Goal: Information Seeking & Learning: Check status

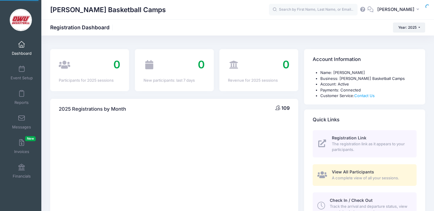
select select
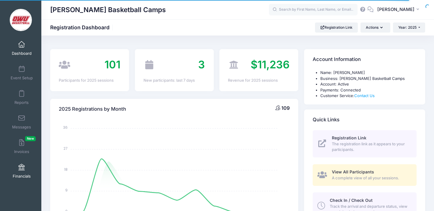
click at [23, 174] on span "Financials" at bounding box center [22, 175] width 18 height 5
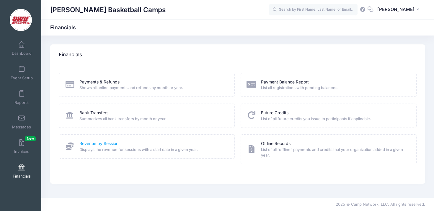
click at [97, 144] on link "Revenue by Session" at bounding box center [98, 143] width 39 height 6
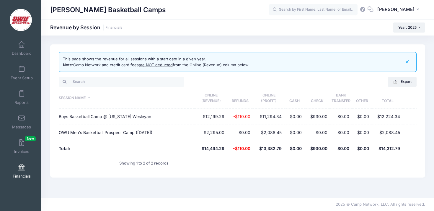
click at [408, 61] on icon "button" at bounding box center [407, 62] width 7 height 7
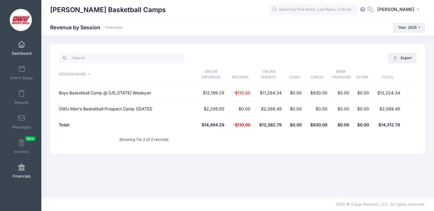
click at [21, 40] on link "Dashboard" at bounding box center [22, 48] width 28 height 21
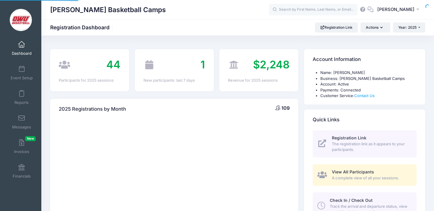
select select
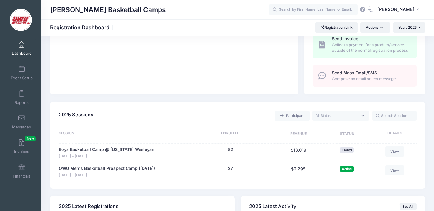
scroll to position [200, 0]
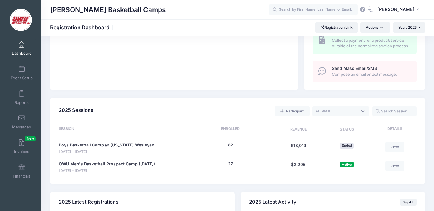
click at [234, 162] on div "27 (Waitlist: 0)" at bounding box center [231, 167] width 86 height 13
click at [233, 164] on div "27 (Waitlist: 0)" at bounding box center [231, 167] width 86 height 13
click at [232, 164] on button "27" at bounding box center [230, 164] width 5 height 6
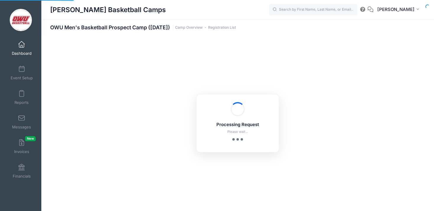
select select "10"
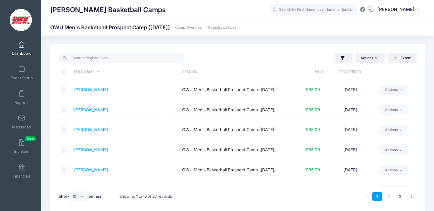
click at [337, 74] on th "Registered" at bounding box center [350, 72] width 54 height 16
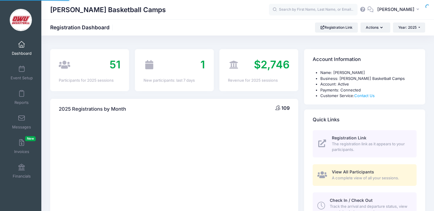
select select
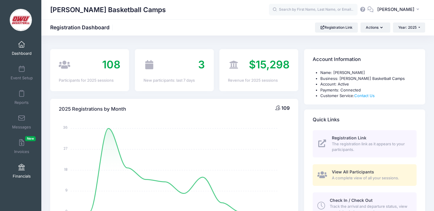
click at [26, 168] on link "Financials" at bounding box center [22, 170] width 28 height 21
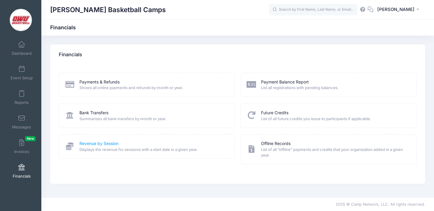
click at [105, 142] on link "Revenue by Session" at bounding box center [98, 143] width 39 height 6
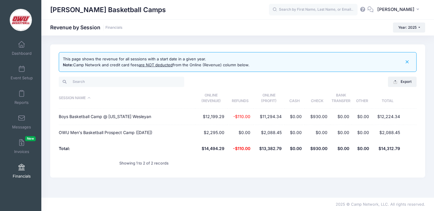
click at [255, 39] on div "[PERSON_NAME] Basketball Camps Revenue by Session Financials Year: 2025 Year: 2…" at bounding box center [237, 116] width 393 height 162
click at [408, 64] on icon "button" at bounding box center [407, 62] width 7 height 7
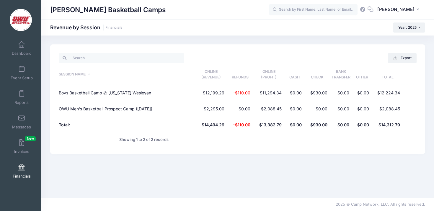
click at [364, 40] on div "[PERSON_NAME] Basketball Camps Revenue by Session Financials Year: 2025 Year: 2…" at bounding box center [237, 116] width 393 height 162
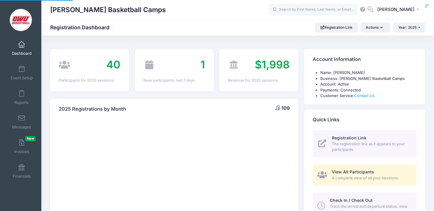
select select
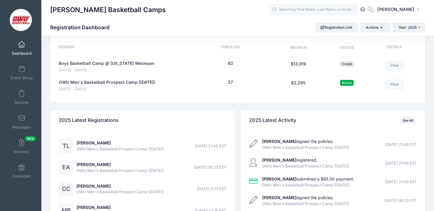
scroll to position [244, 0]
